Goal: Find contact information: Find contact information

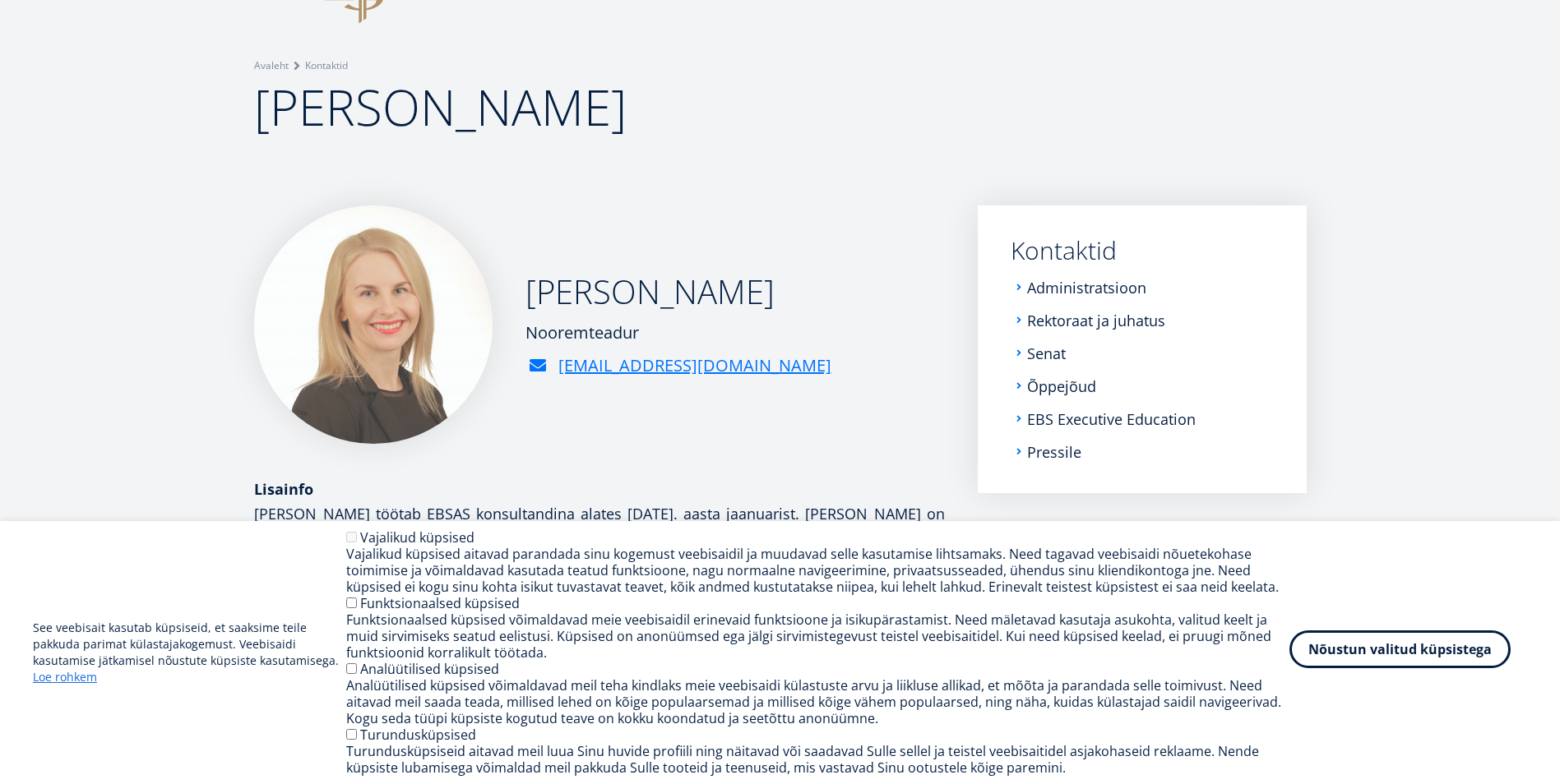
click at [1482, 650] on button "Nõustun valitud küpsistega" at bounding box center [1399, 649] width 221 height 38
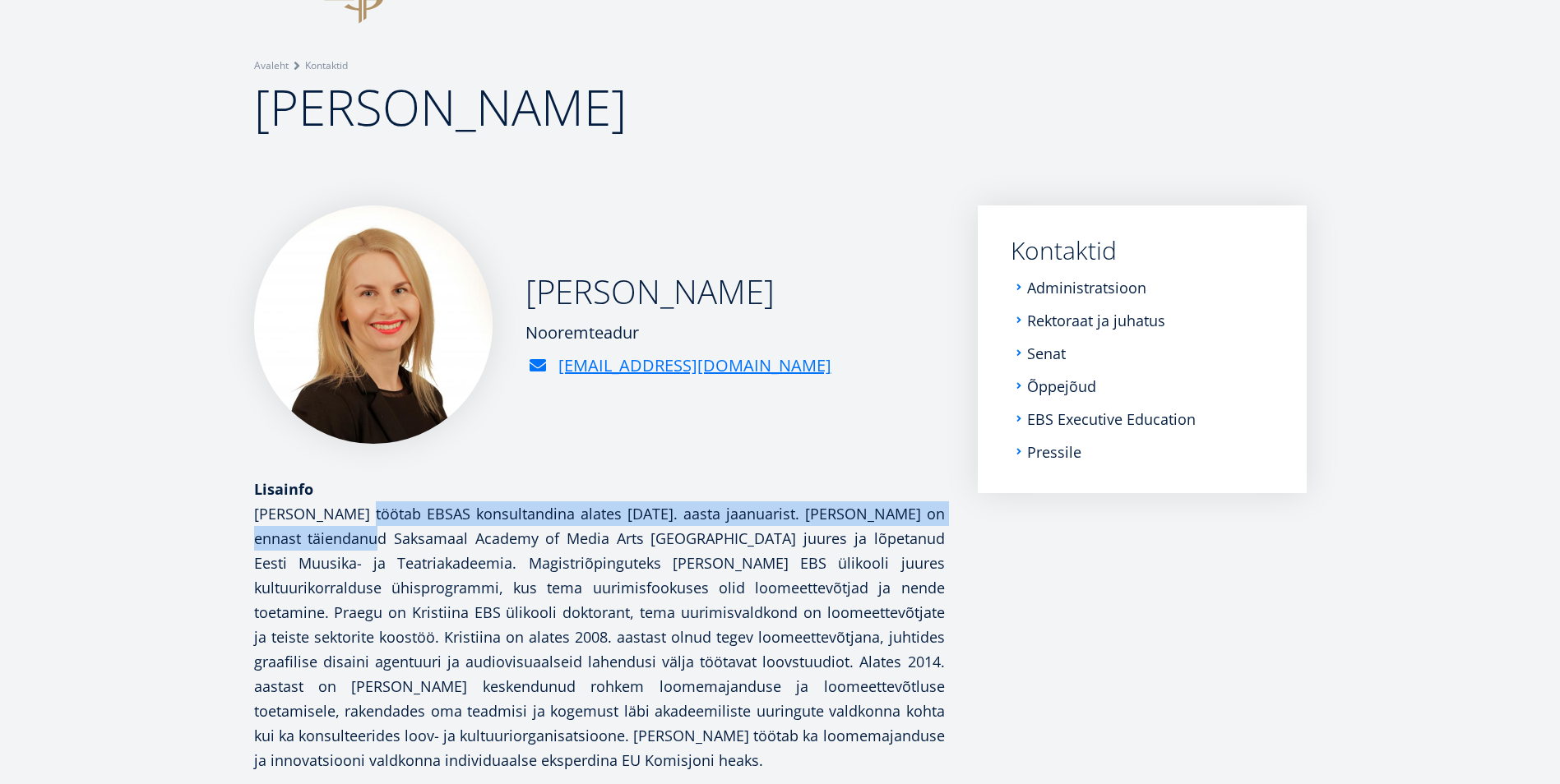
drag, startPoint x: 364, startPoint y: 524, endPoint x: 370, endPoint y: 545, distance: 21.8
click at [370, 545] on p "[PERSON_NAME] töötab EBSAS konsultandina alates [DATE]. aasta jaanuarist. [PERS…" at bounding box center [600, 636] width 691 height 271
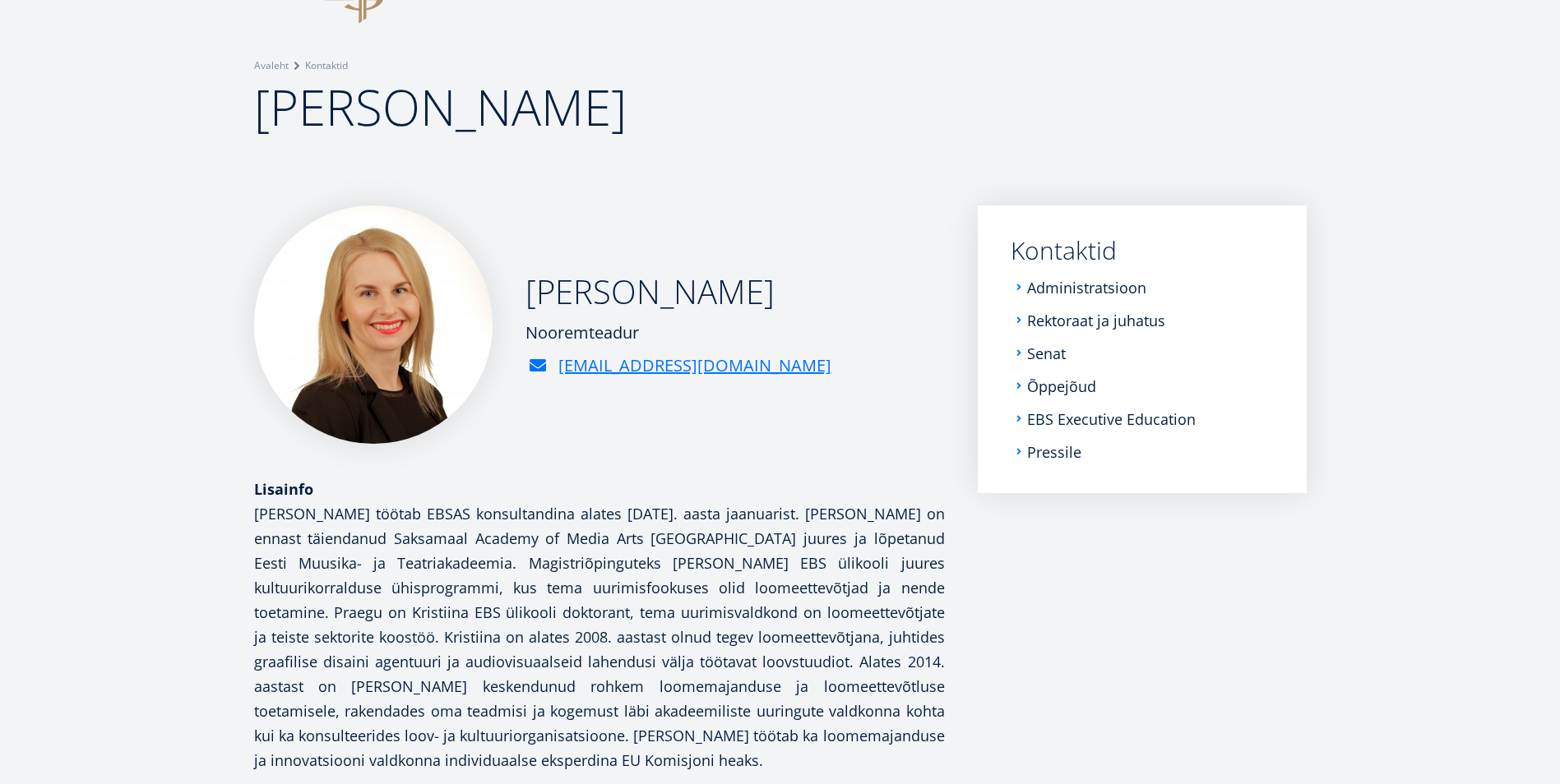
drag, startPoint x: 370, startPoint y: 546, endPoint x: 358, endPoint y: 590, distance: 45.6
click at [358, 590] on p "[PERSON_NAME] töötab EBSAS konsultandina alates [DATE]. aasta jaanuarist. [PERS…" at bounding box center [600, 636] width 691 height 271
drag, startPoint x: 358, startPoint y: 590, endPoint x: 344, endPoint y: 591, distance: 14.0
click at [344, 592] on p "[PERSON_NAME] töötab EBSAS konsultandina alates [DATE]. aasta jaanuarist. [PERS…" at bounding box center [600, 636] width 691 height 271
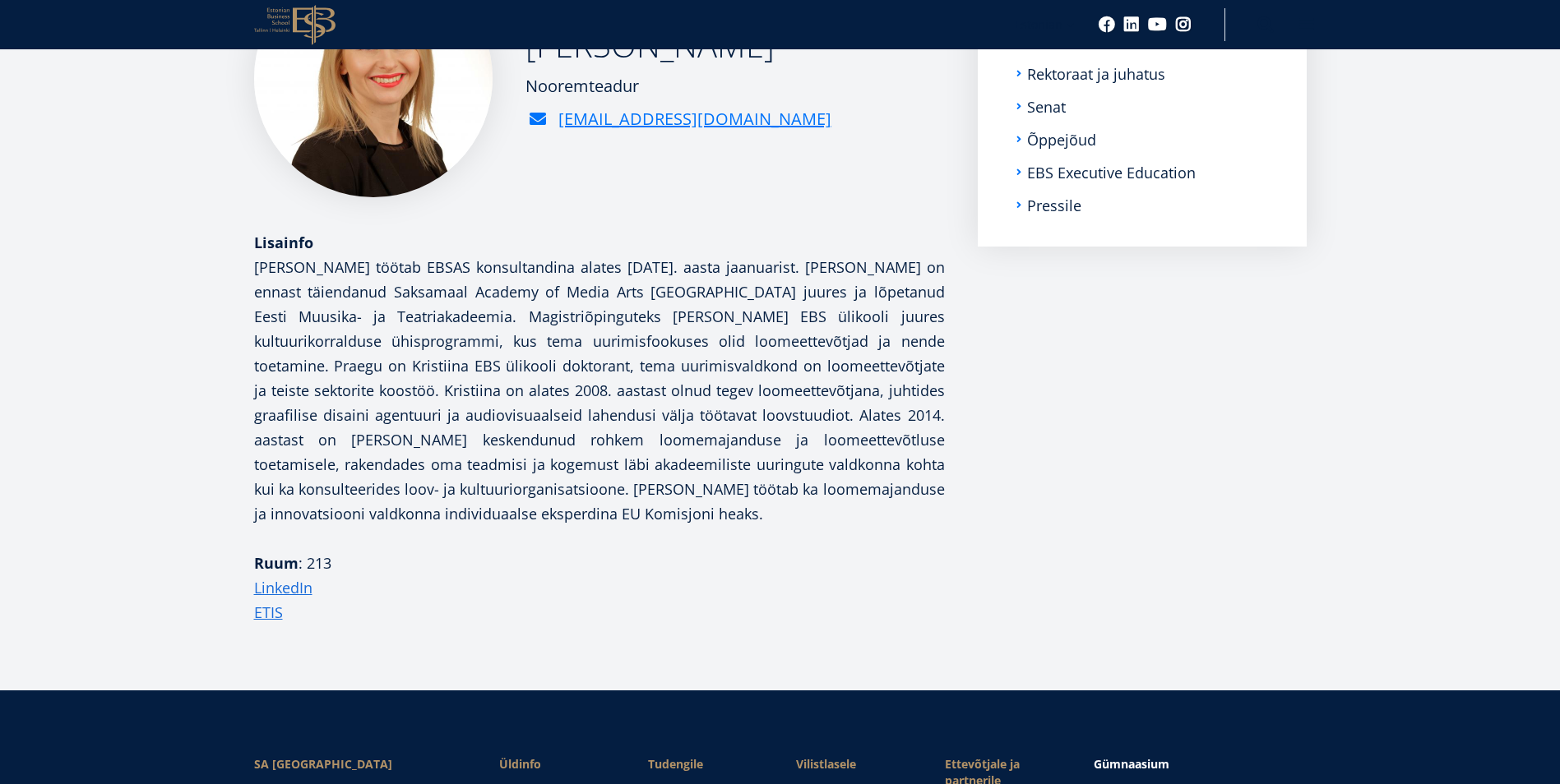
scroll to position [411, 0]
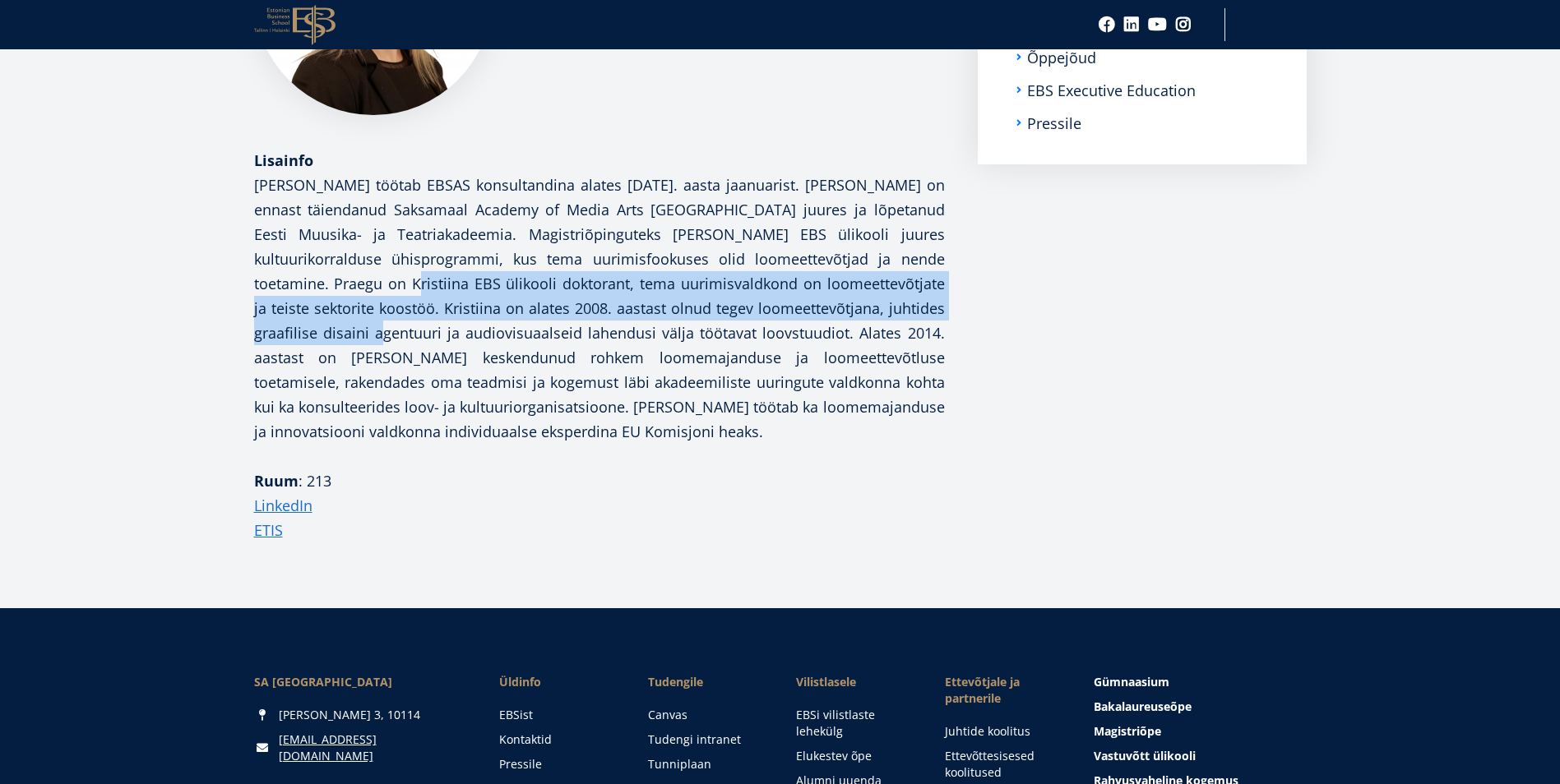
drag, startPoint x: 361, startPoint y: 289, endPoint x: 363, endPoint y: 321, distance: 32.1
click at [363, 321] on p "[PERSON_NAME] töötab EBSAS konsultandina alates [DATE]. aasta jaanuarist. [PERS…" at bounding box center [600, 308] width 691 height 271
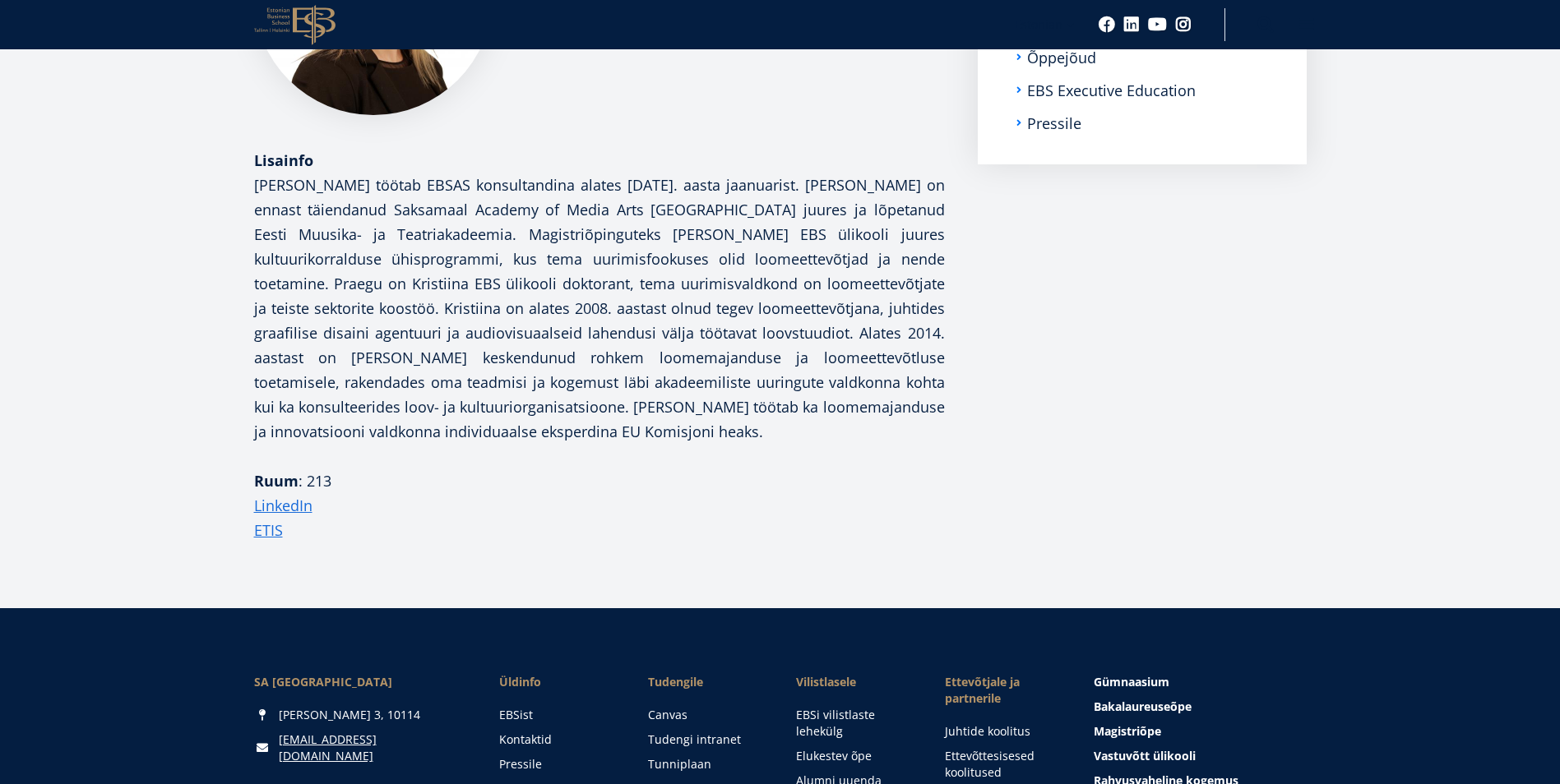
drag, startPoint x: 363, startPoint y: 321, endPoint x: 355, endPoint y: 351, distance: 31.0
click at [355, 351] on p "[PERSON_NAME] töötab EBSAS konsultandina alates [DATE]. aasta jaanuarist. [PERS…" at bounding box center [600, 308] width 691 height 271
